Goal: Find specific page/section: Find specific page/section

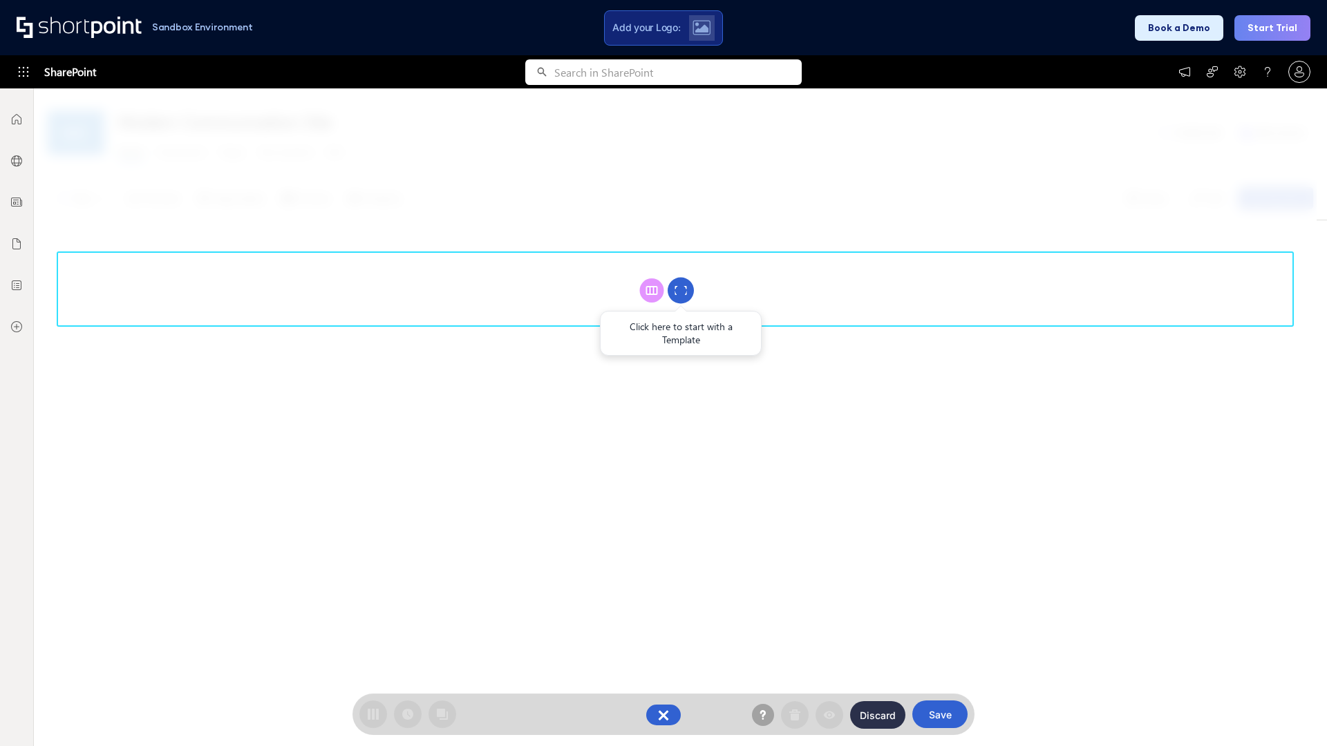
click at [681, 290] on circle at bounding box center [680, 291] width 26 height 26
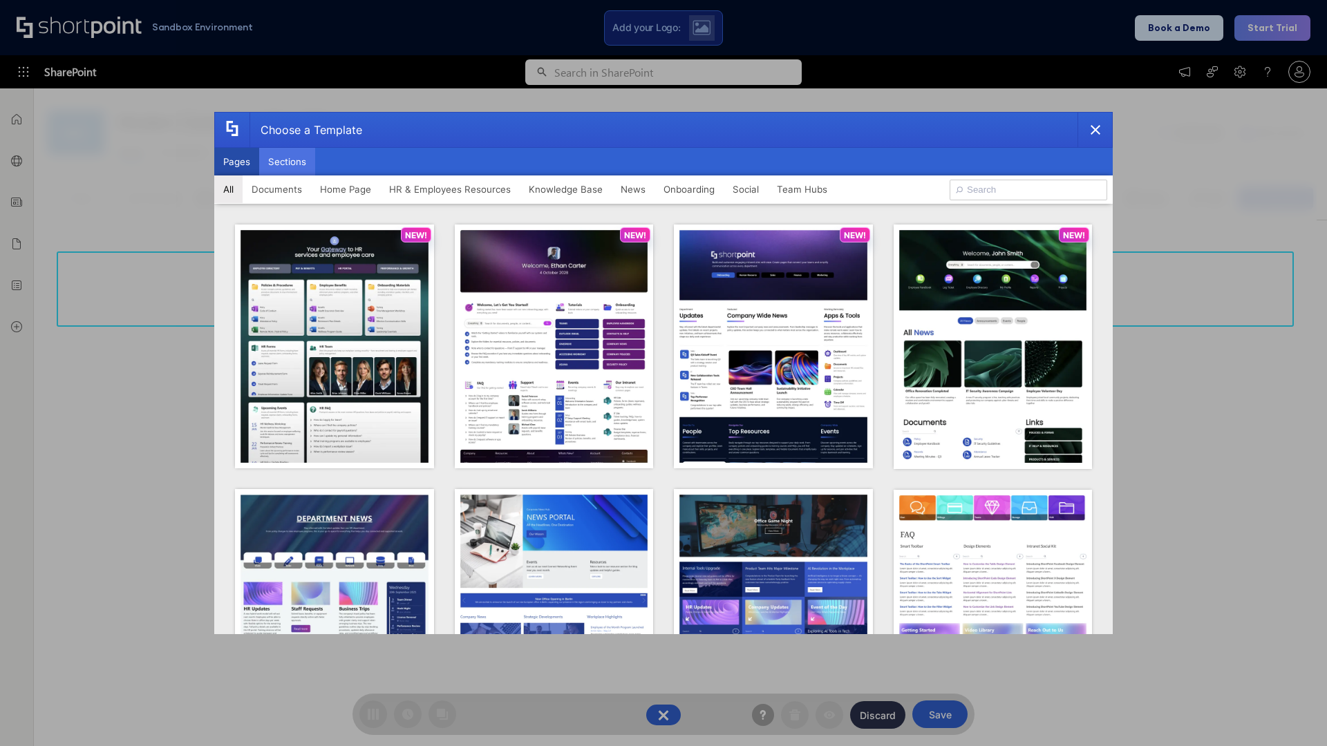
click at [287, 162] on button "Sections" at bounding box center [287, 162] width 56 height 28
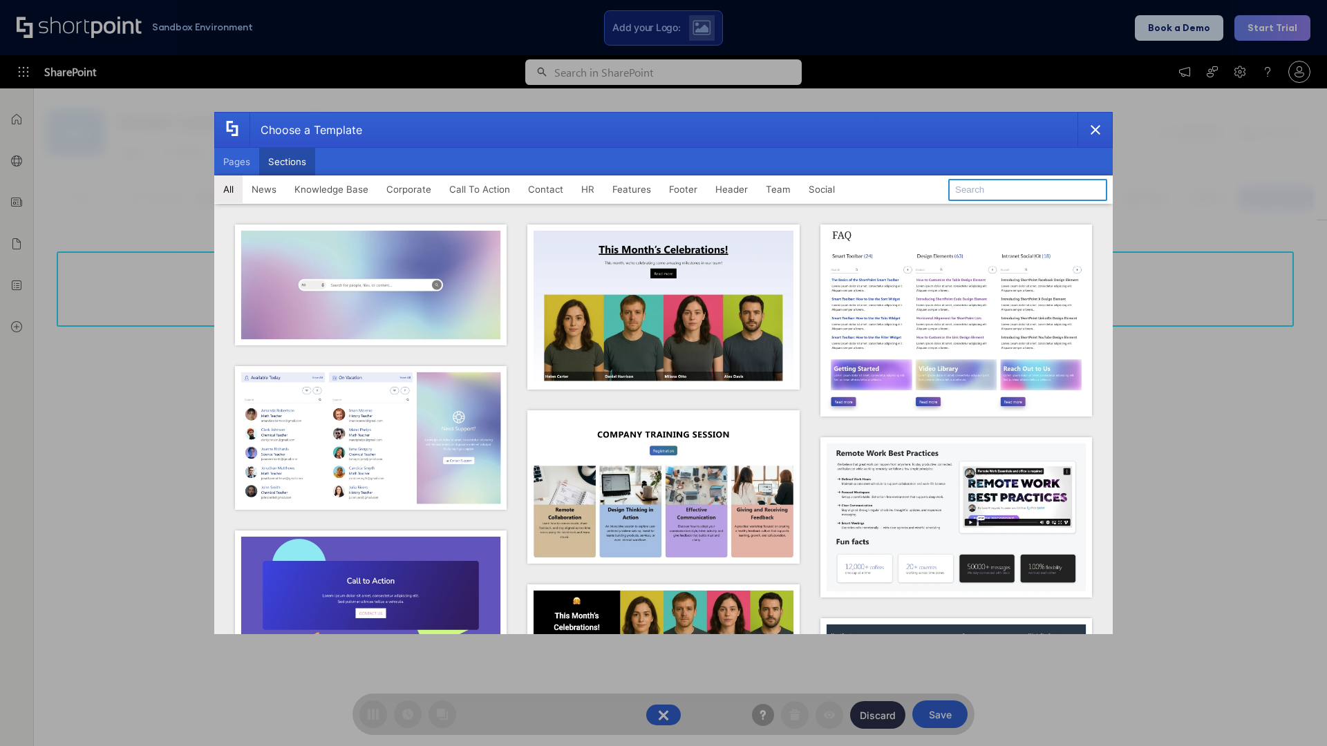
type input "Footer 6"
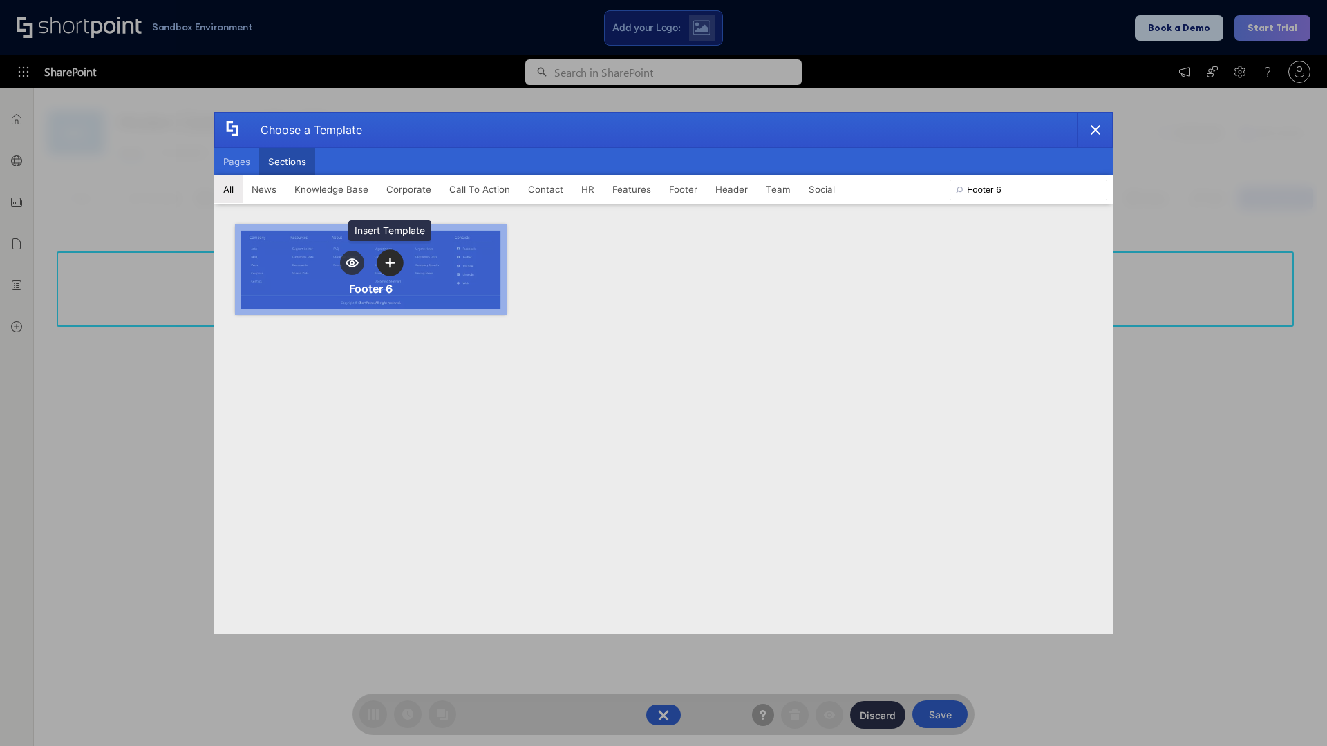
click at [390, 263] on icon "template selector" at bounding box center [390, 263] width 10 height 10
